Goal: Navigation & Orientation: Find specific page/section

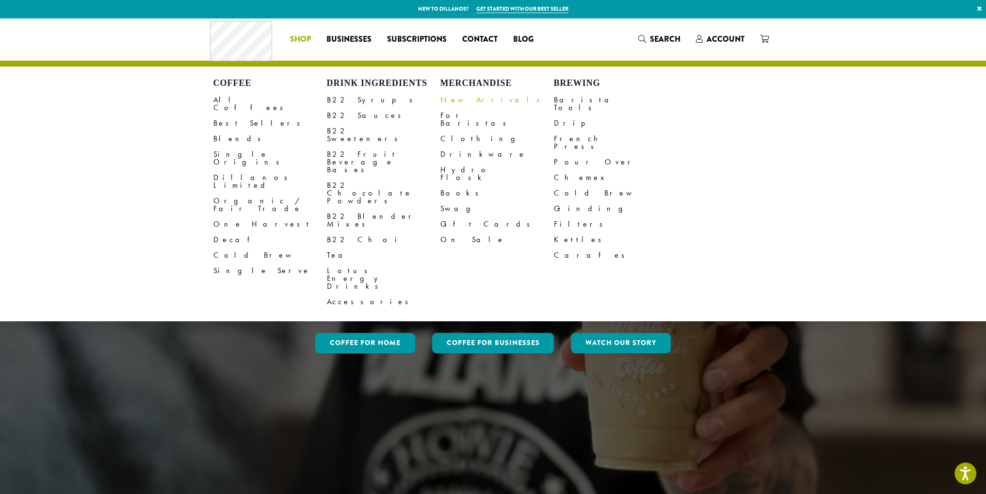
click at [467, 102] on link "New Arrivals" at bounding box center [496, 100] width 113 height 16
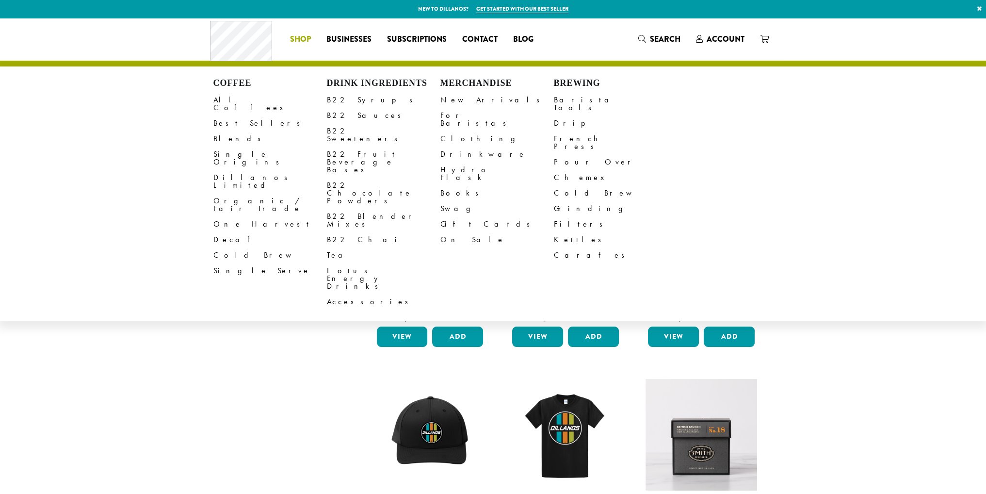
click at [481, 84] on h4 "Merchandise" at bounding box center [496, 83] width 113 height 11
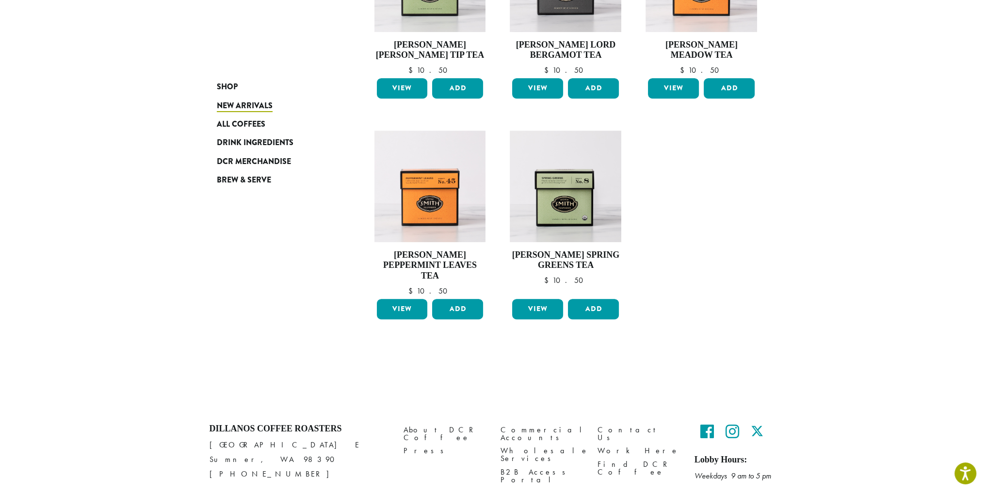
scroll to position [706, 0]
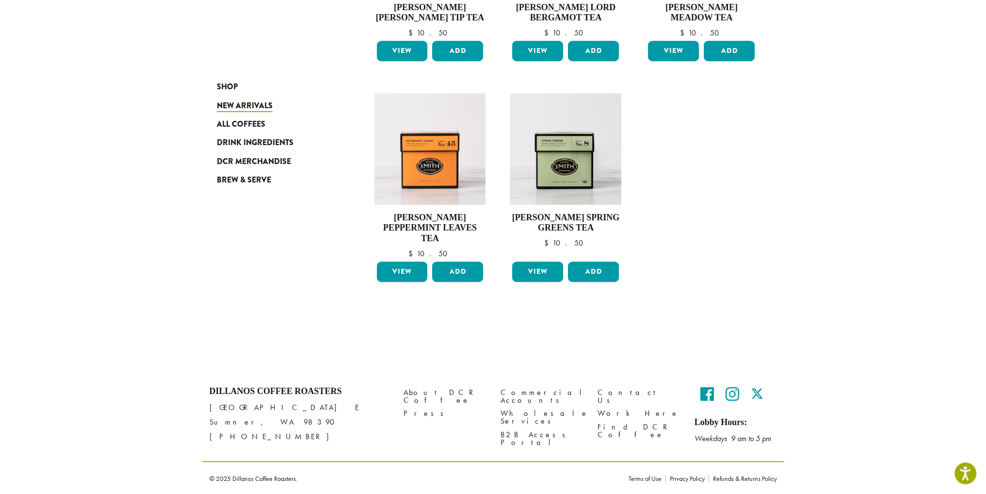
click at [652, 478] on link "Terms of Use" at bounding box center [646, 478] width 37 height 7
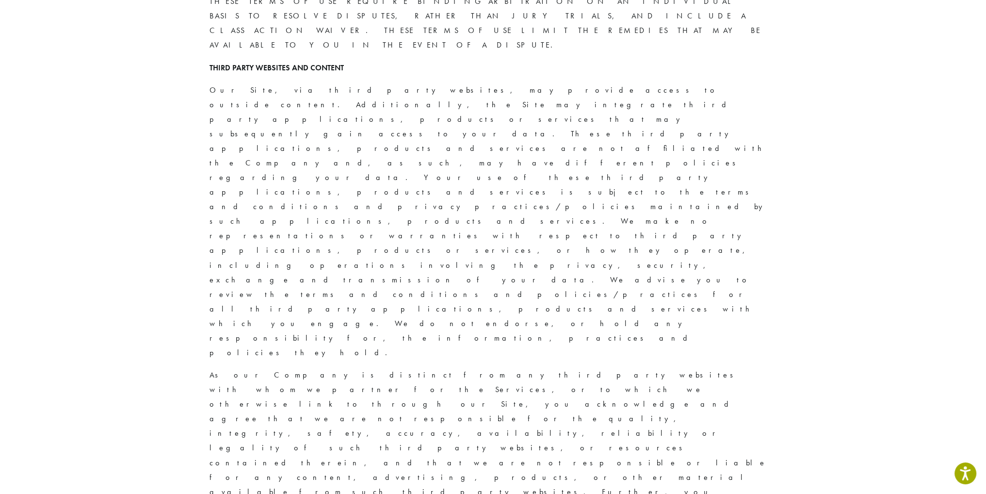
scroll to position [582, 0]
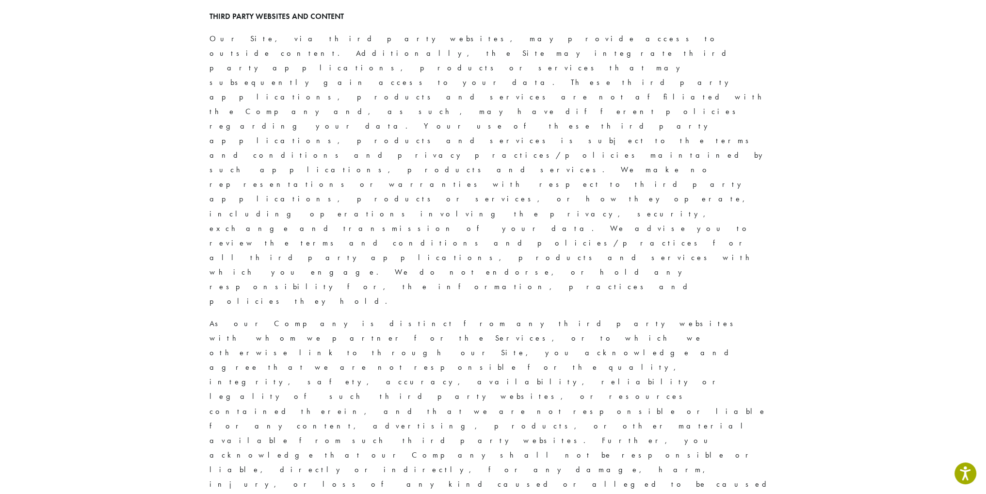
drag, startPoint x: 578, startPoint y: 55, endPoint x: 481, endPoint y: 90, distance: 102.8
copy p "customerservice@dillanos.com"
drag, startPoint x: 830, startPoint y: 78, endPoint x: 896, endPoint y: 165, distance: 108.7
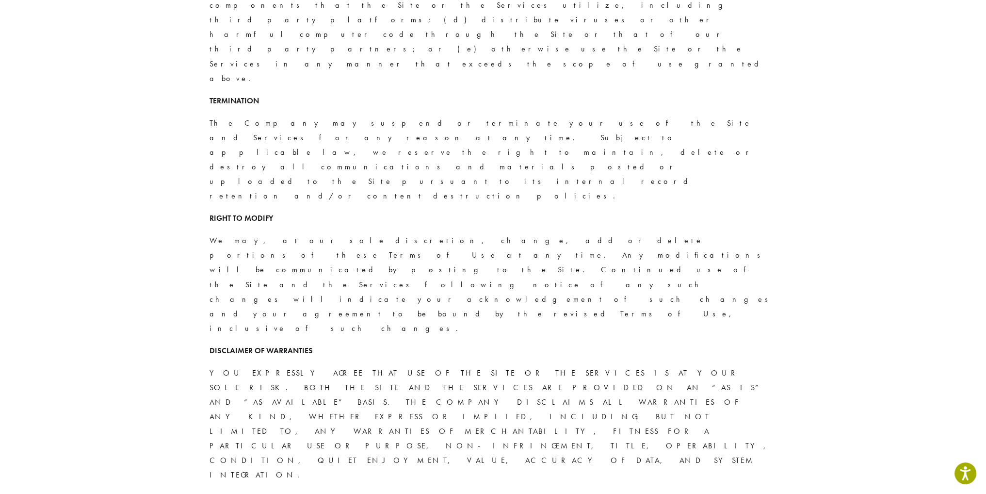
scroll to position [1655, 0]
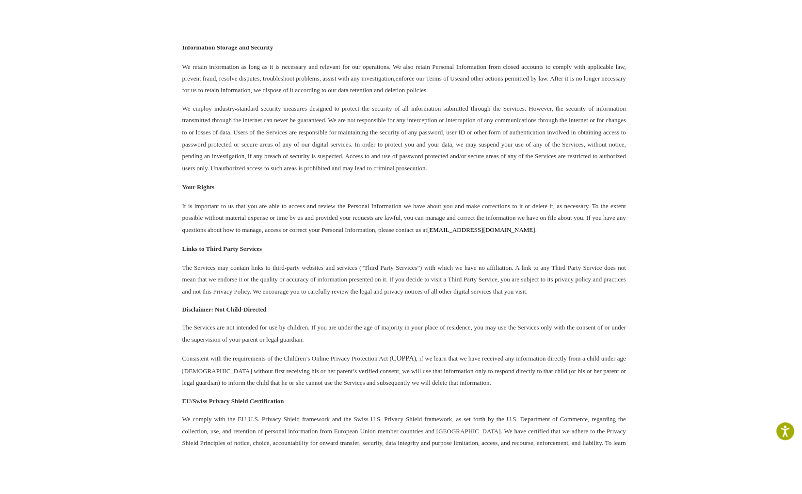
scroll to position [2639, 0]
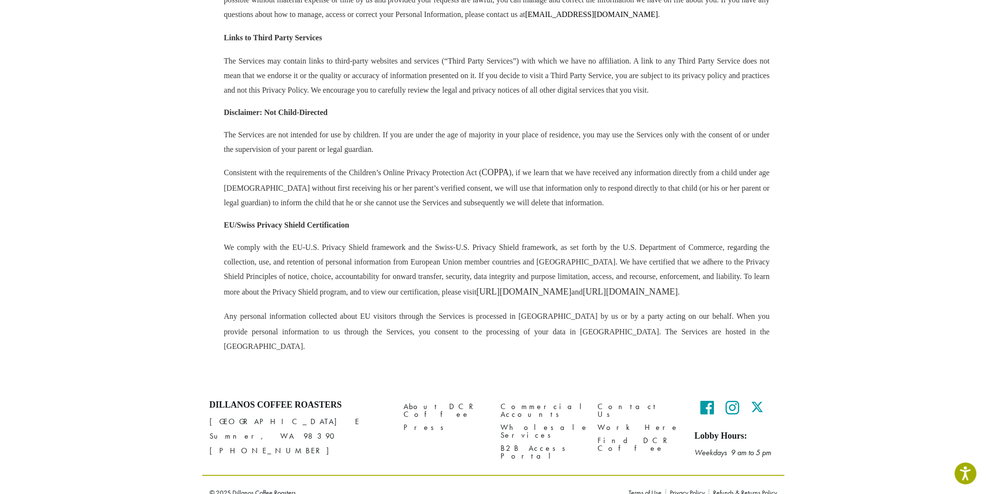
click at [707, 400] on icon at bounding box center [707, 408] width 14 height 16
click at [710, 400] on icon at bounding box center [707, 408] width 14 height 16
